Goal: Task Accomplishment & Management: Use online tool/utility

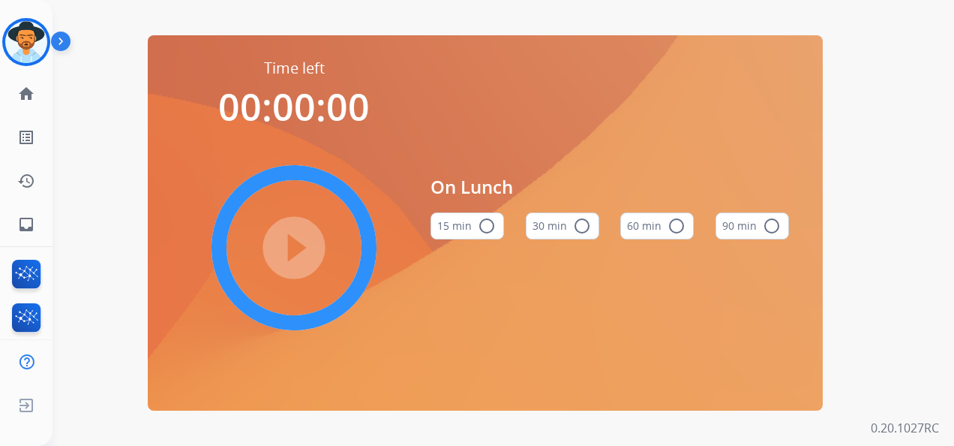
click at [659, 227] on button "60 min radio_button_unchecked" at bounding box center [657, 225] width 74 height 27
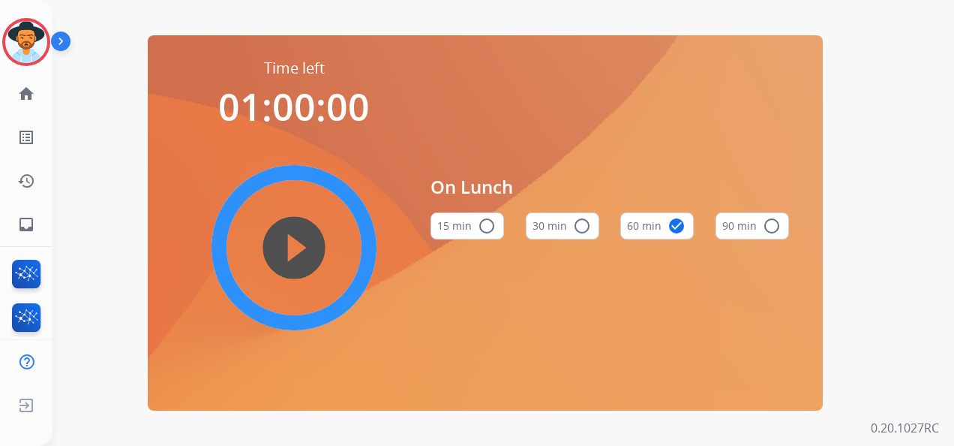
click at [285, 239] on mat-icon "play_circle_filled" at bounding box center [294, 248] width 18 height 18
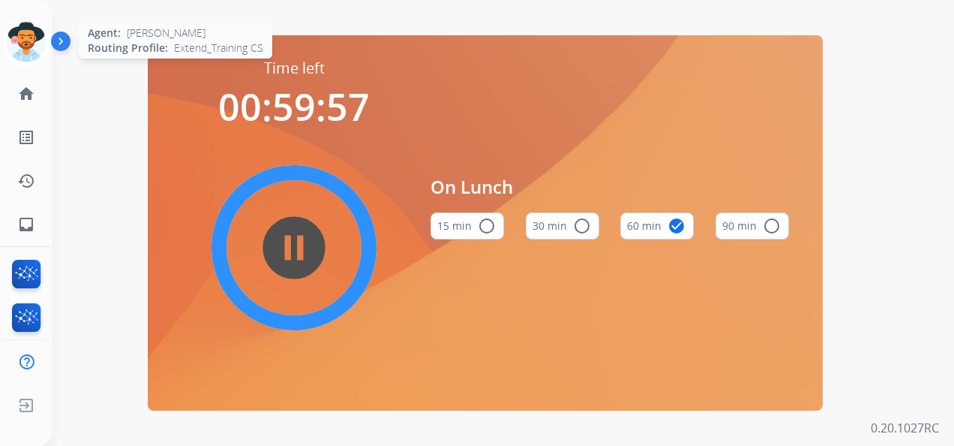
click at [38, 41] on icon at bounding box center [26, 42] width 49 height 49
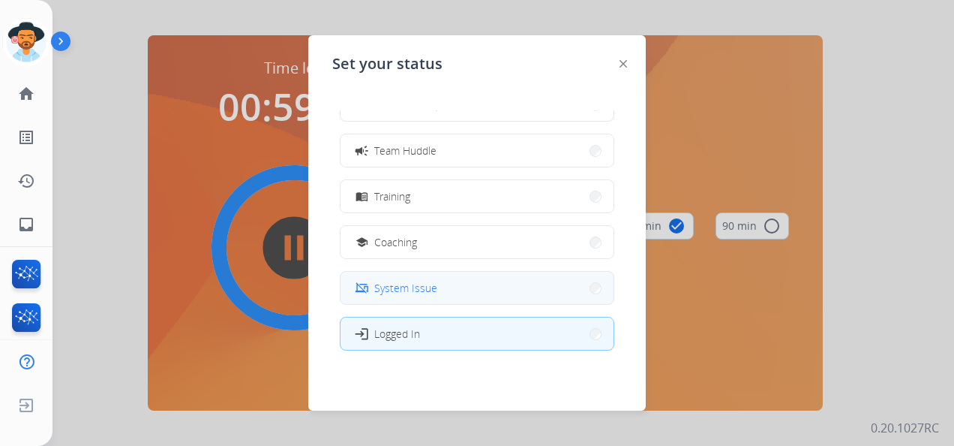
scroll to position [237, 0]
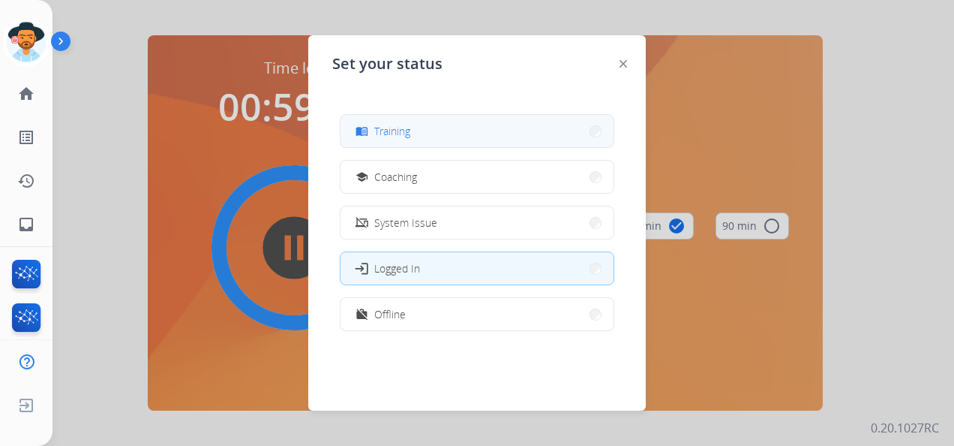
click at [418, 135] on button "menu_book Training" at bounding box center [477, 131] width 273 height 32
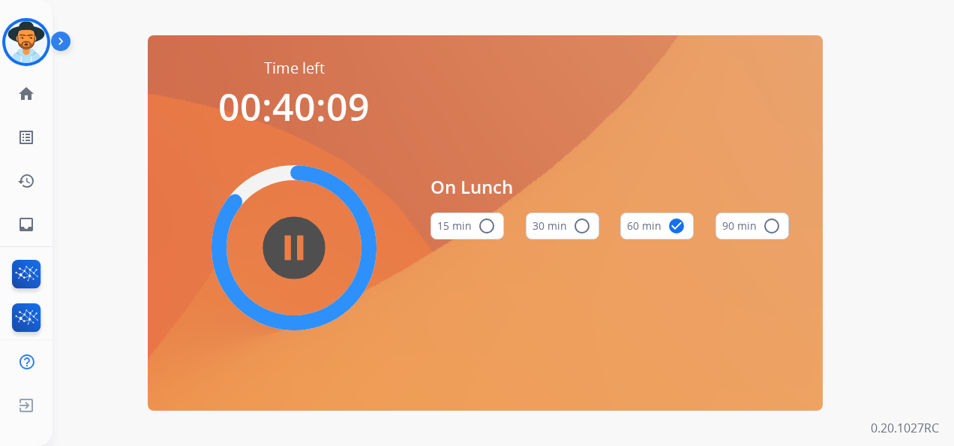
click at [663, 224] on button "60 min check_circle" at bounding box center [657, 225] width 74 height 27
click at [29, 220] on mat-icon "inbox" at bounding box center [26, 224] width 18 height 18
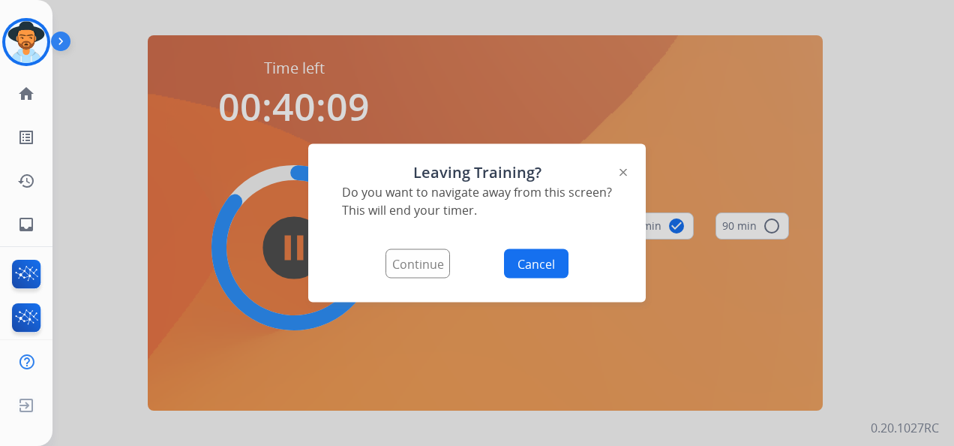
drag, startPoint x: 551, startPoint y: 263, endPoint x: 446, endPoint y: 266, distance: 105.1
click at [466, 290] on div "Leaving Training? Do you want to navigate away from this screen? This will end …" at bounding box center [477, 223] width 338 height 158
click at [439, 257] on button "Continue" at bounding box center [418, 263] width 65 height 29
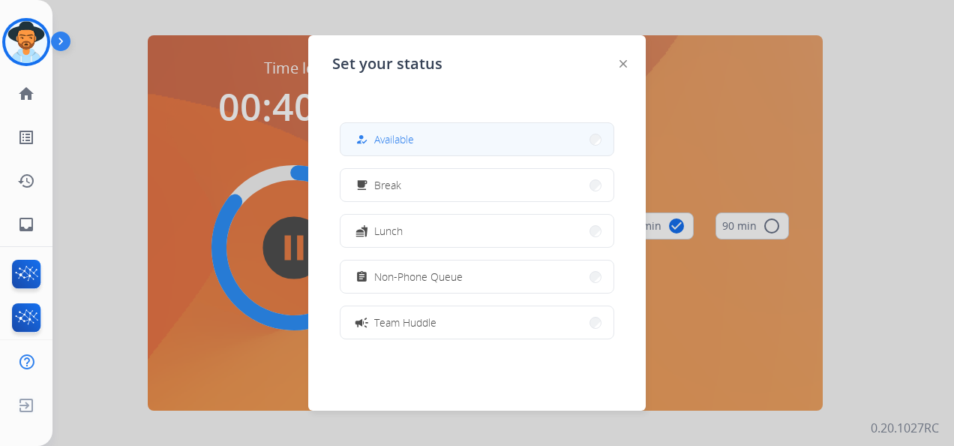
click at [403, 134] on span "Available" at bounding box center [394, 139] width 40 height 16
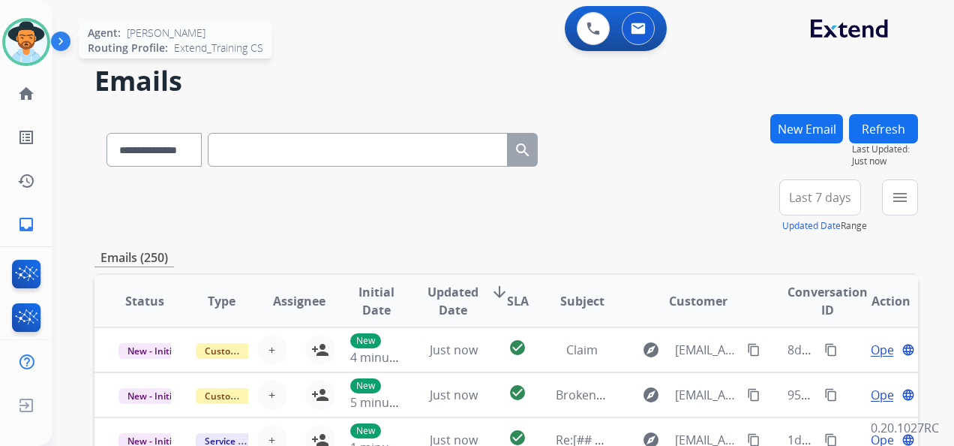
click at [30, 35] on img at bounding box center [26, 42] width 42 height 42
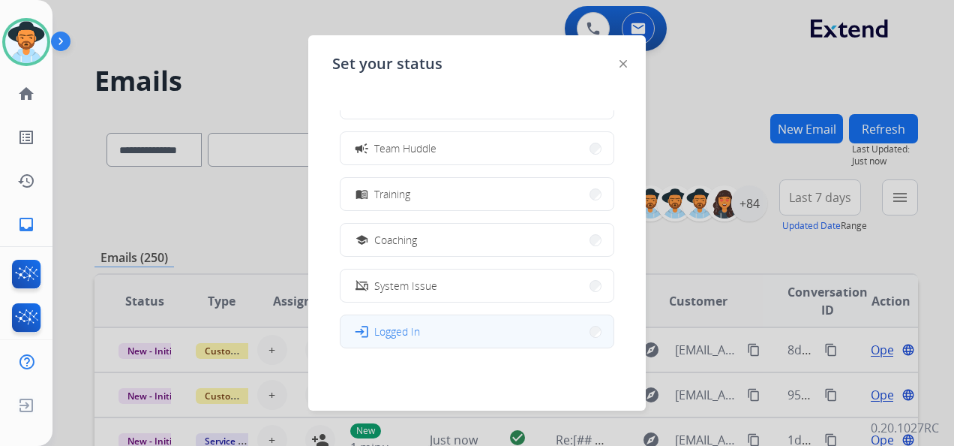
scroll to position [237, 0]
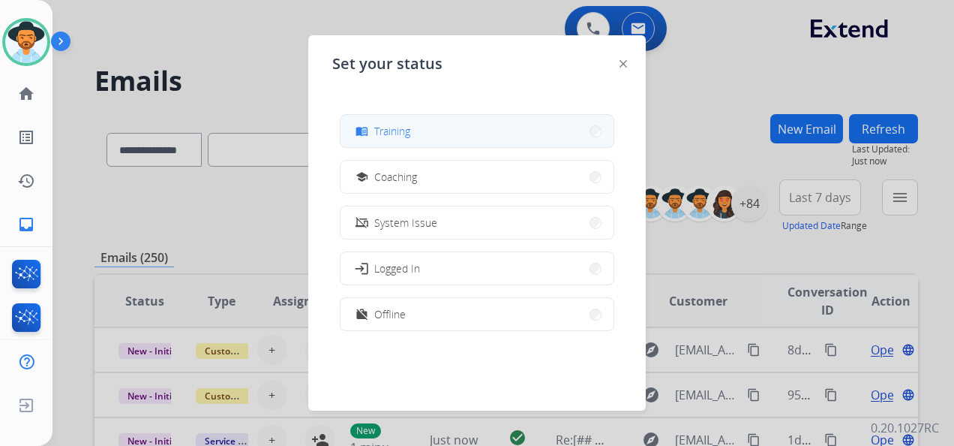
click at [450, 134] on button "menu_book Training" at bounding box center [477, 131] width 273 height 32
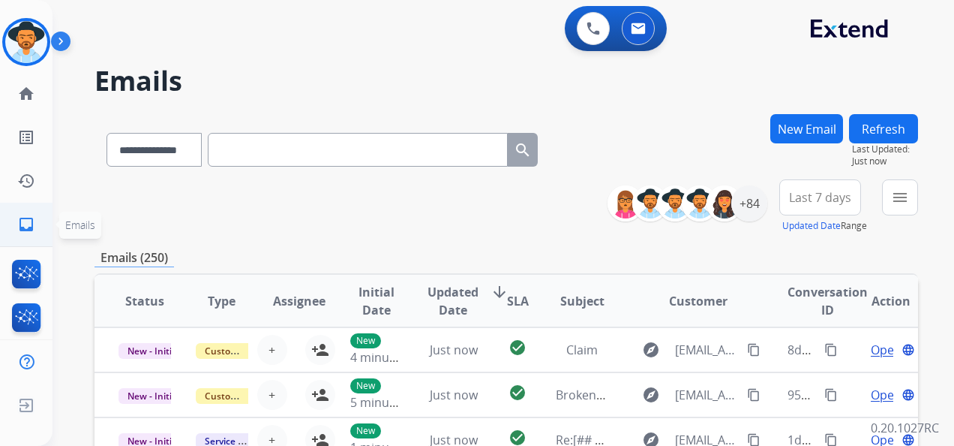
click at [26, 222] on mat-icon "inbox" at bounding box center [26, 224] width 18 height 18
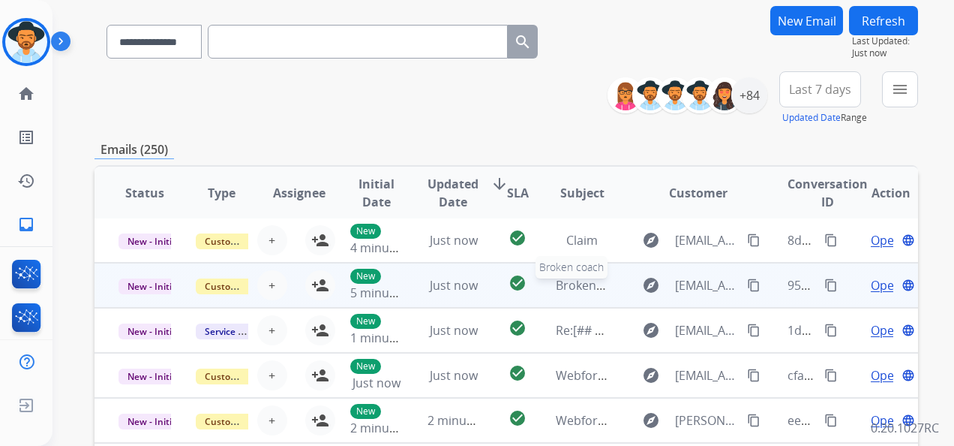
scroll to position [0, 0]
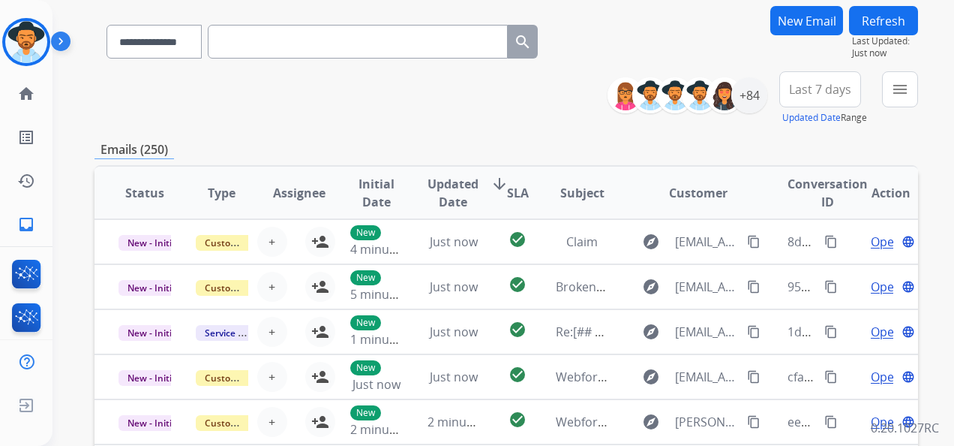
click at [62, 39] on img at bounding box center [64, 44] width 26 height 29
